Goal: Transaction & Acquisition: Purchase product/service

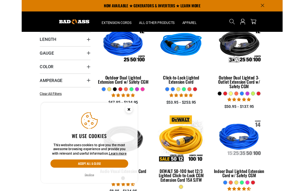
scroll to position [116, 0]
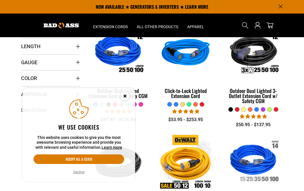
click at [24, 61] on span "Gauge" at bounding box center [29, 62] width 16 height 6
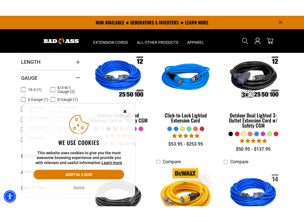
scroll to position [110, 0]
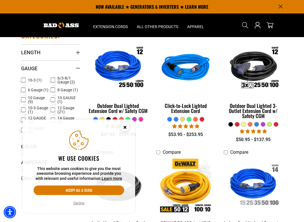
click at [124, 124] on circle "Cookie Consent" at bounding box center [125, 127] width 8 height 8
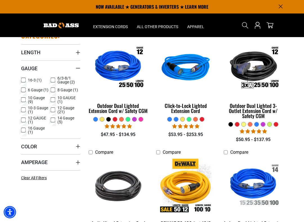
click at [52, 100] on icon at bounding box center [53, 99] width 5 height 7
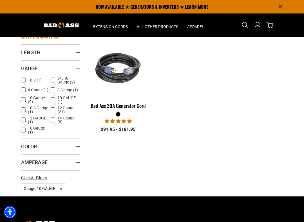
click at [135, 111] on link "Bad Ass 30A Generator Cord" at bounding box center [118, 75] width 59 height 71
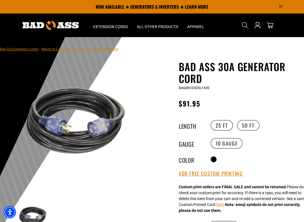
click at [251, 128] on label "50 FT" at bounding box center [248, 125] width 23 height 11
